Goal: Find specific page/section: Find specific page/section

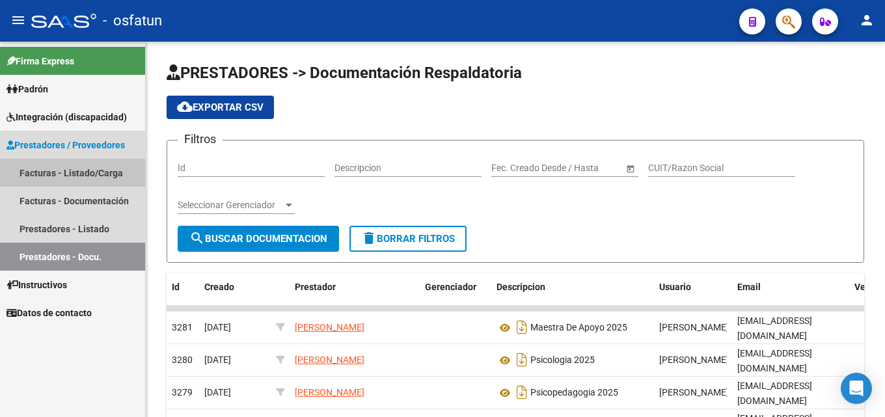
click at [47, 172] on link "Facturas - Listado/Carga" at bounding box center [72, 173] width 145 height 28
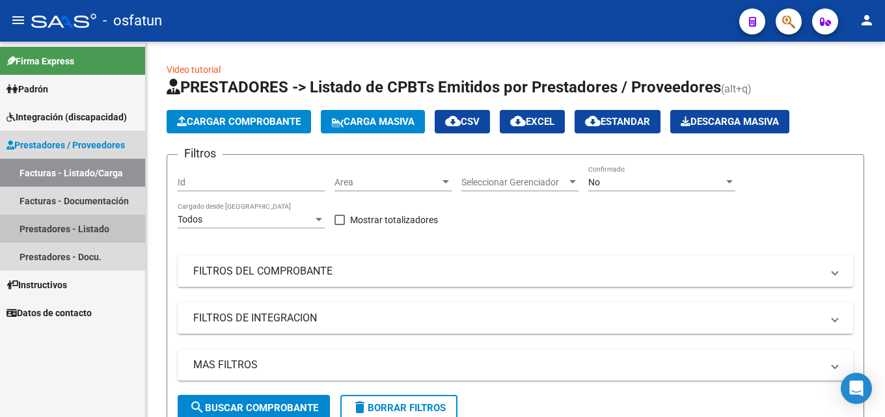
click at [45, 228] on link "Prestadores - Listado" at bounding box center [72, 229] width 145 height 28
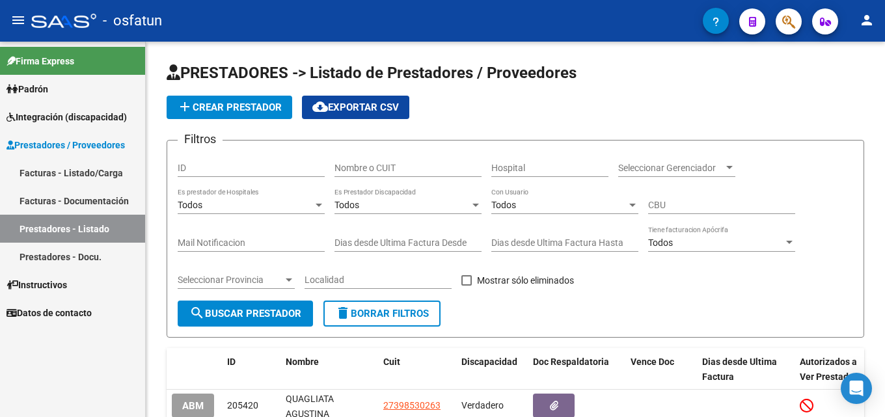
click at [47, 196] on link "Facturas - Documentación" at bounding box center [72, 201] width 145 height 28
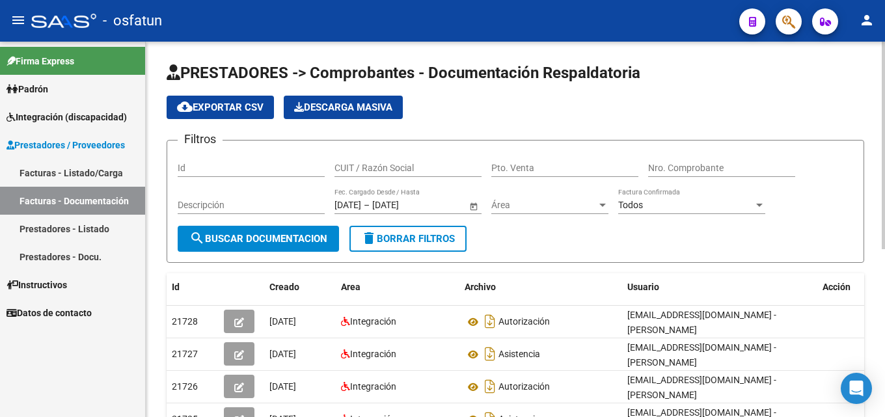
click at [366, 168] on input "CUIT / Razón Social" at bounding box center [407, 168] width 147 height 11
type input "[PERSON_NAME]"
click at [234, 236] on span "search Buscar Documentacion" at bounding box center [258, 239] width 138 height 12
